Goal: Task Accomplishment & Management: Manage account settings

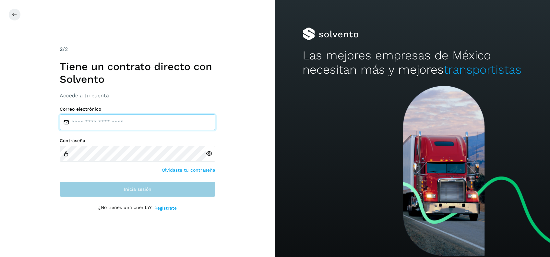
type input "**********"
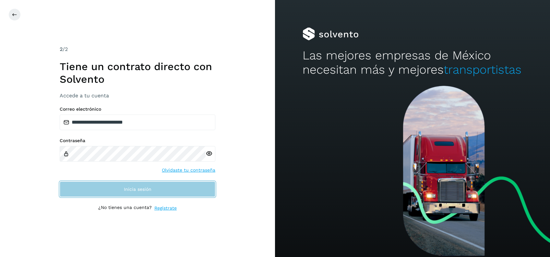
click at [130, 191] on span "Inicia sesión" at bounding box center [138, 189] width 28 height 5
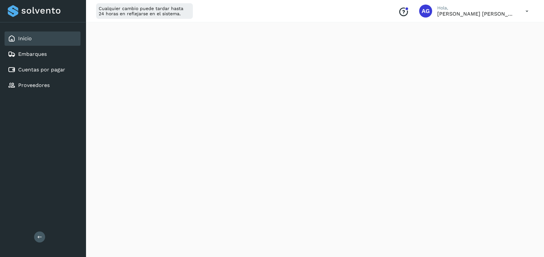
scroll to position [105, 0]
click at [63, 71] on link "Cuentas por pagar" at bounding box center [41, 70] width 47 height 6
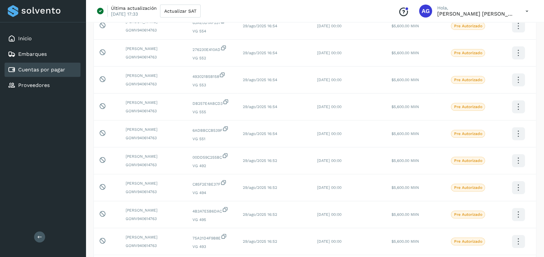
scroll to position [158, 0]
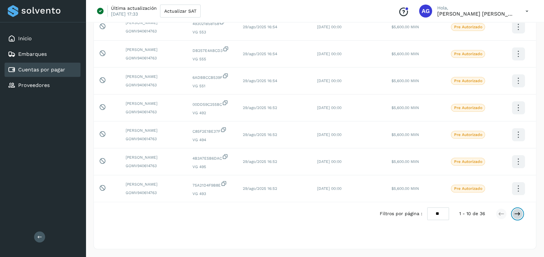
click at [521, 212] on button at bounding box center [517, 213] width 11 height 11
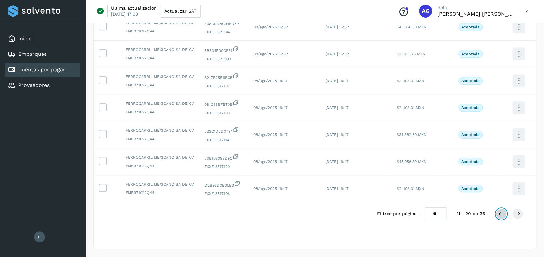
click at [500, 213] on icon at bounding box center [501, 214] width 6 height 6
